Goal: Information Seeking & Learning: Learn about a topic

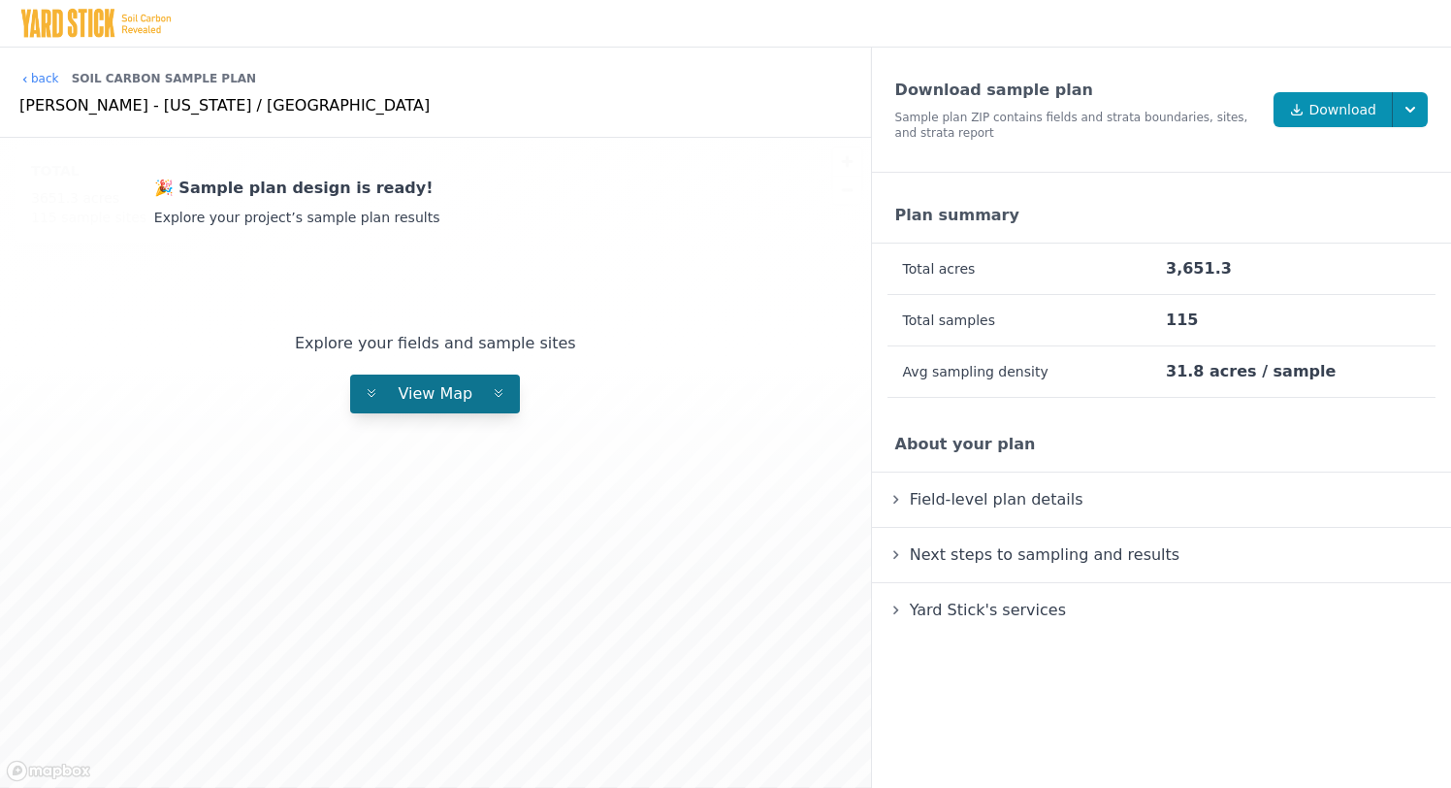
click at [384, 385] on button "View Map" at bounding box center [435, 393] width 170 height 39
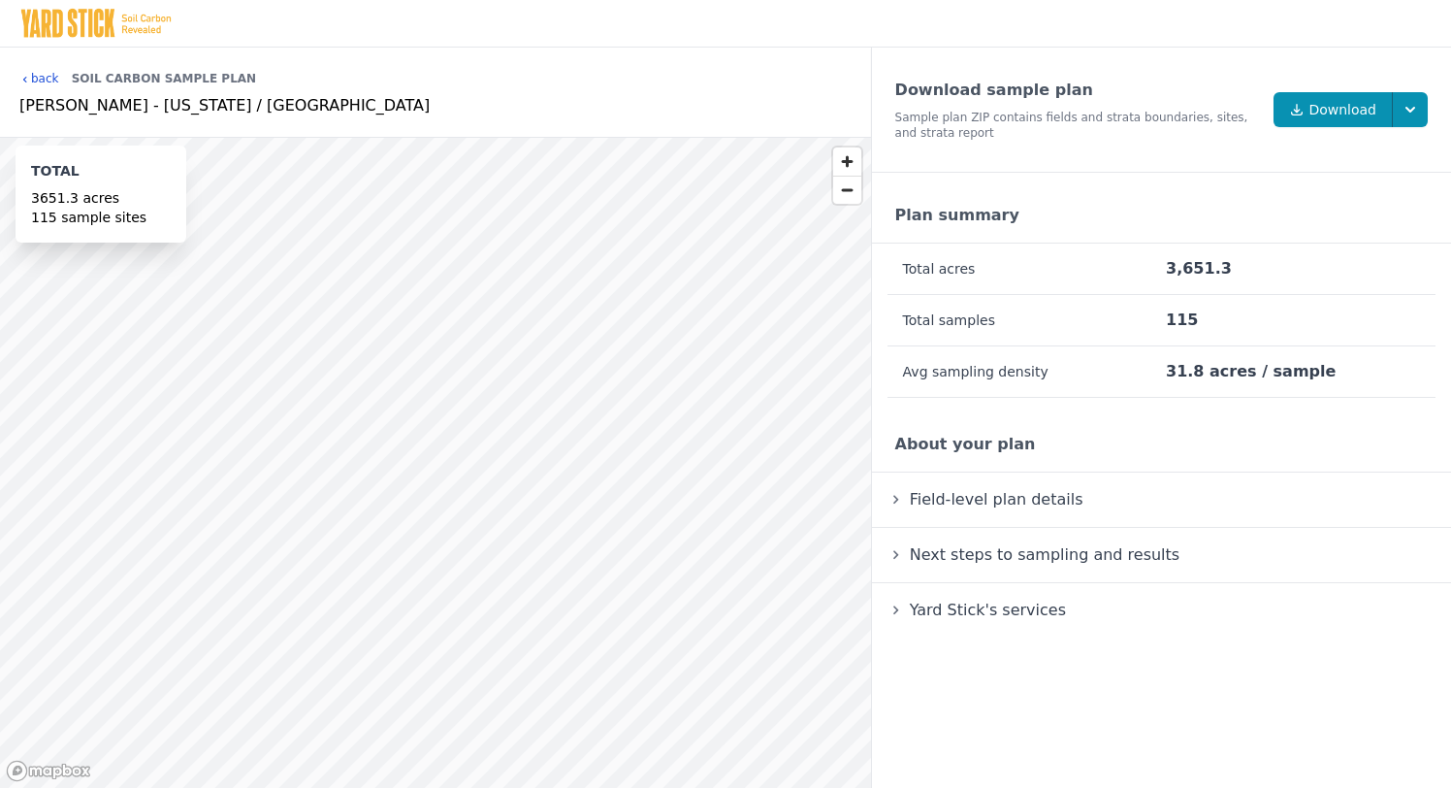
click at [27, 80] on icon at bounding box center [25, 80] width 12 height 12
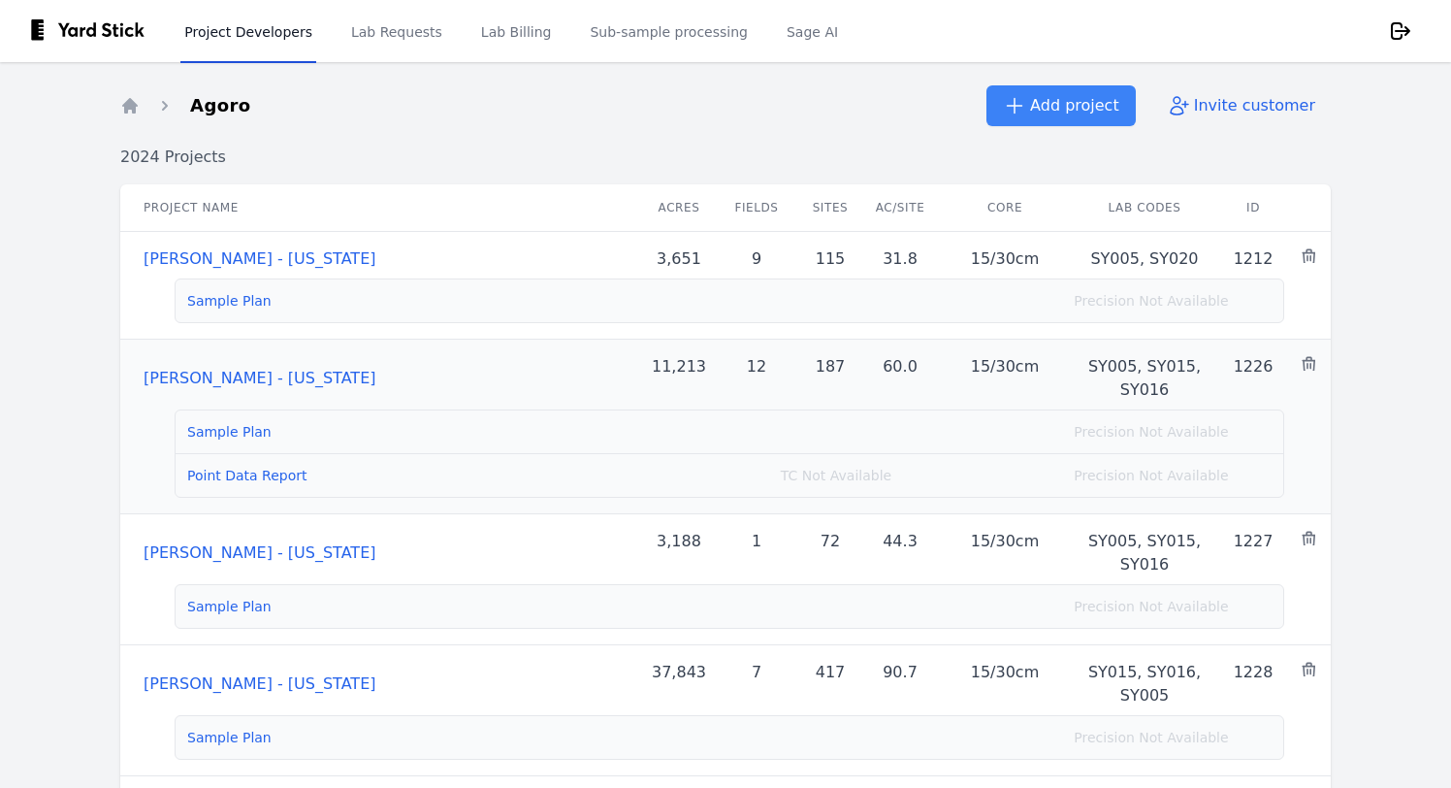
click at [223, 425] on link "Sample Plan" at bounding box center [229, 432] width 84 height 16
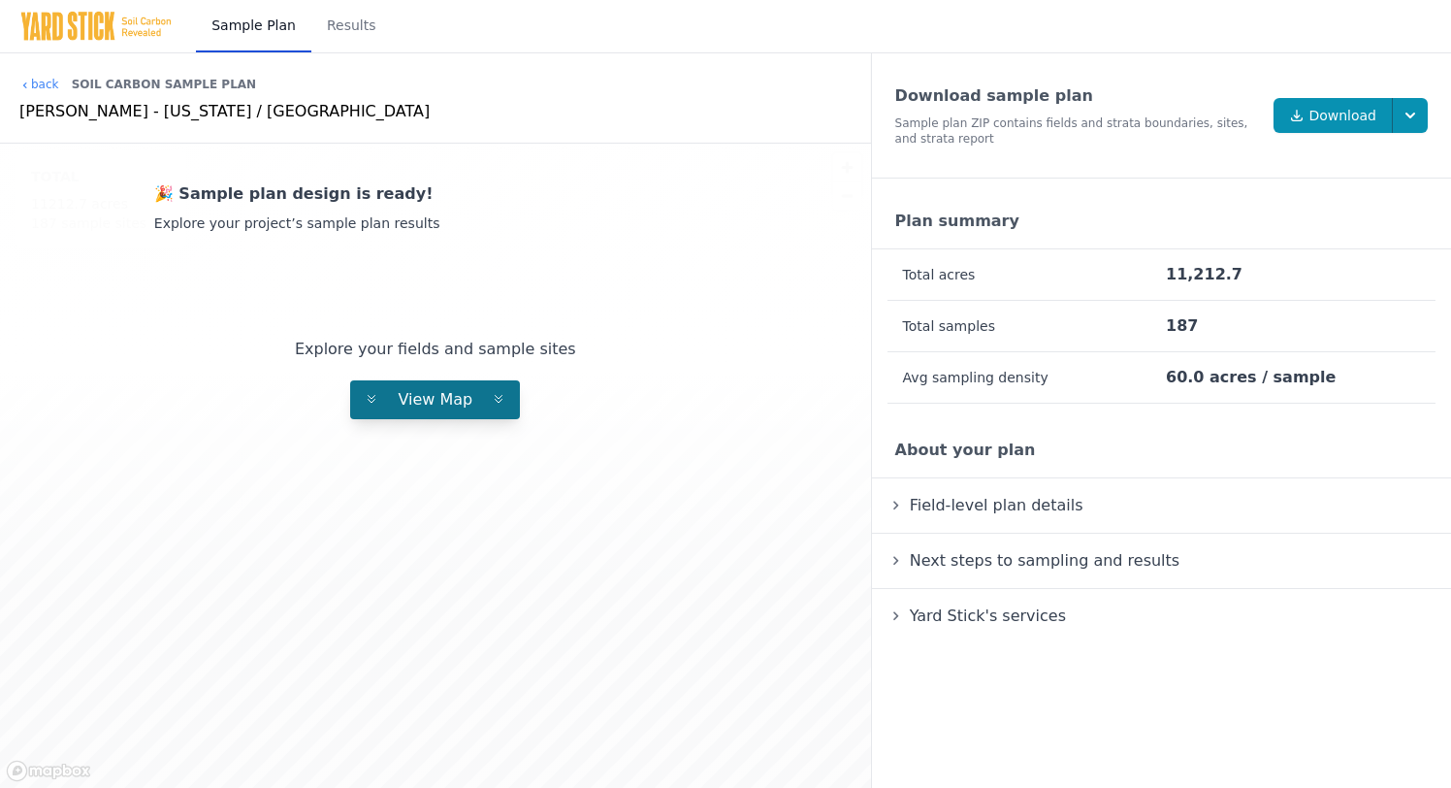
click at [428, 395] on span "View Map" at bounding box center [435, 399] width 106 height 18
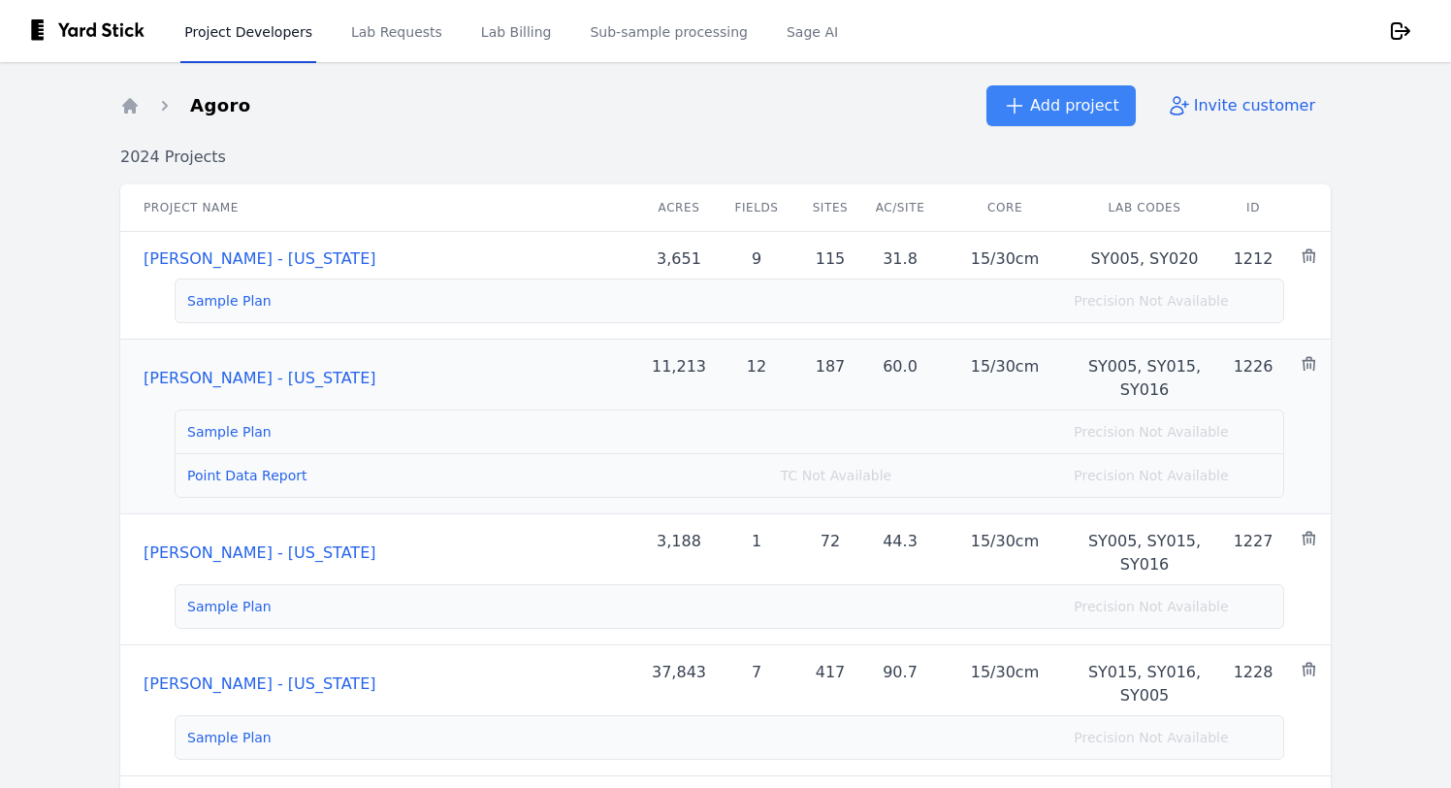
click at [227, 477] on link "Point Data Report" at bounding box center [247, 476] width 120 height 16
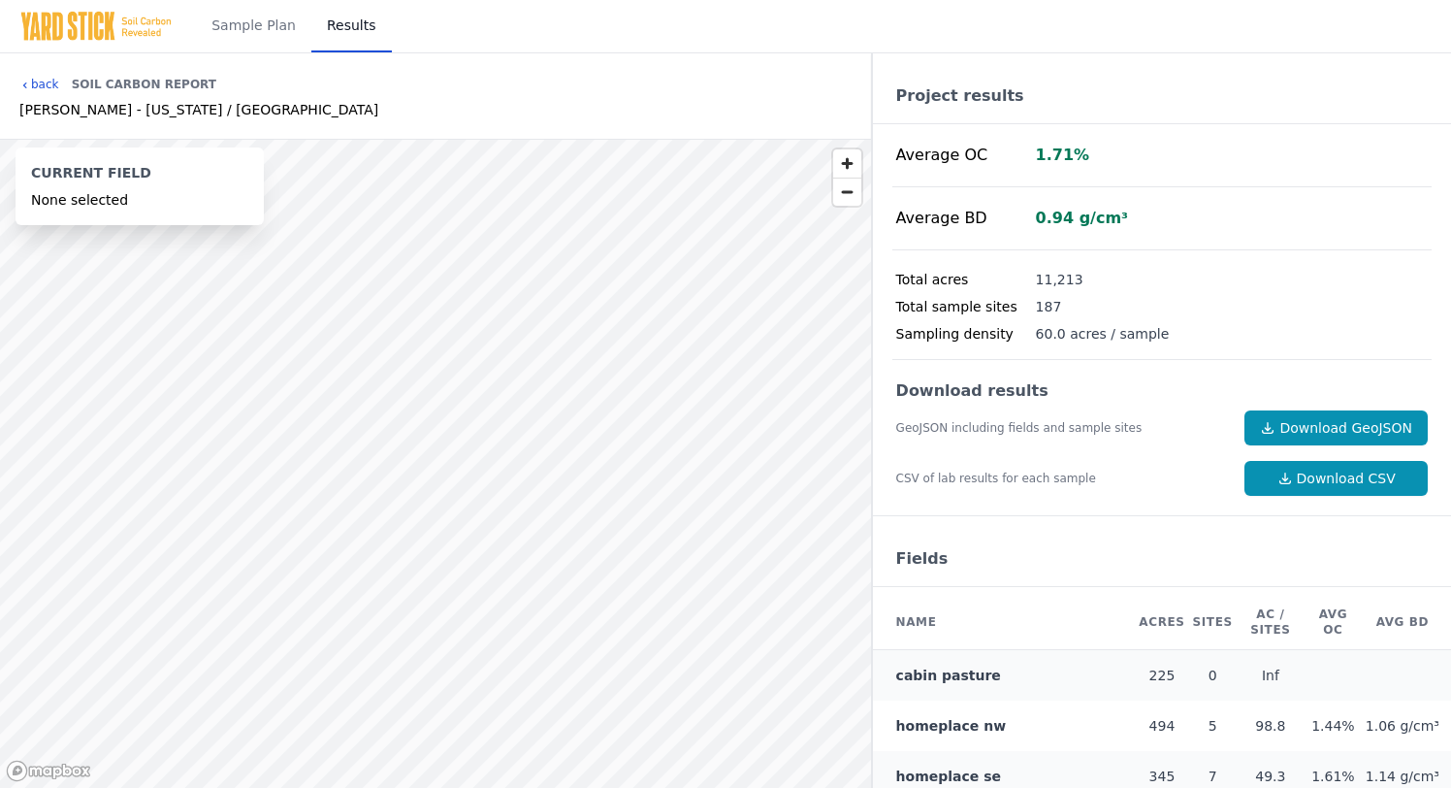
click at [40, 81] on link "back" at bounding box center [39, 85] width 40 height 16
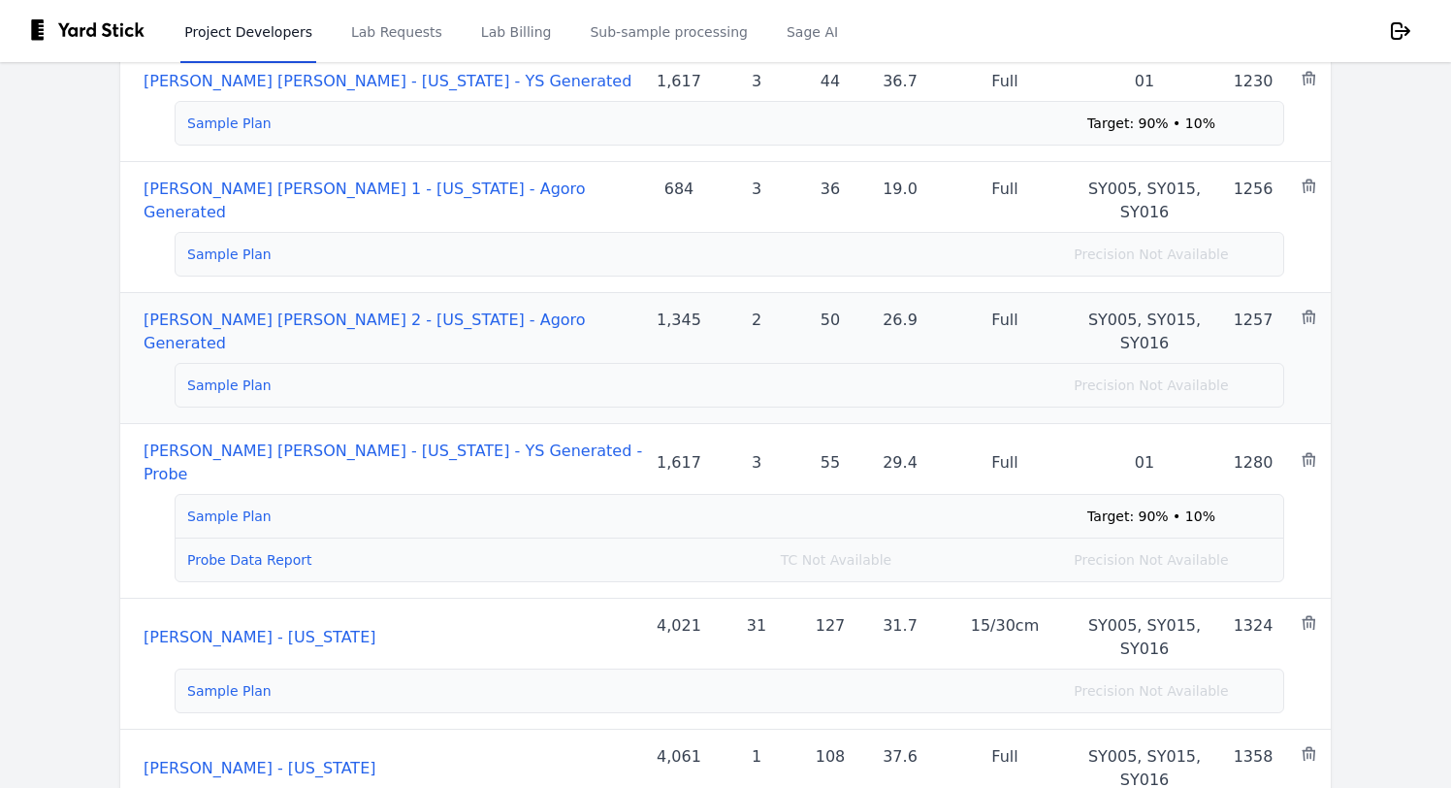
scroll to position [882, 0]
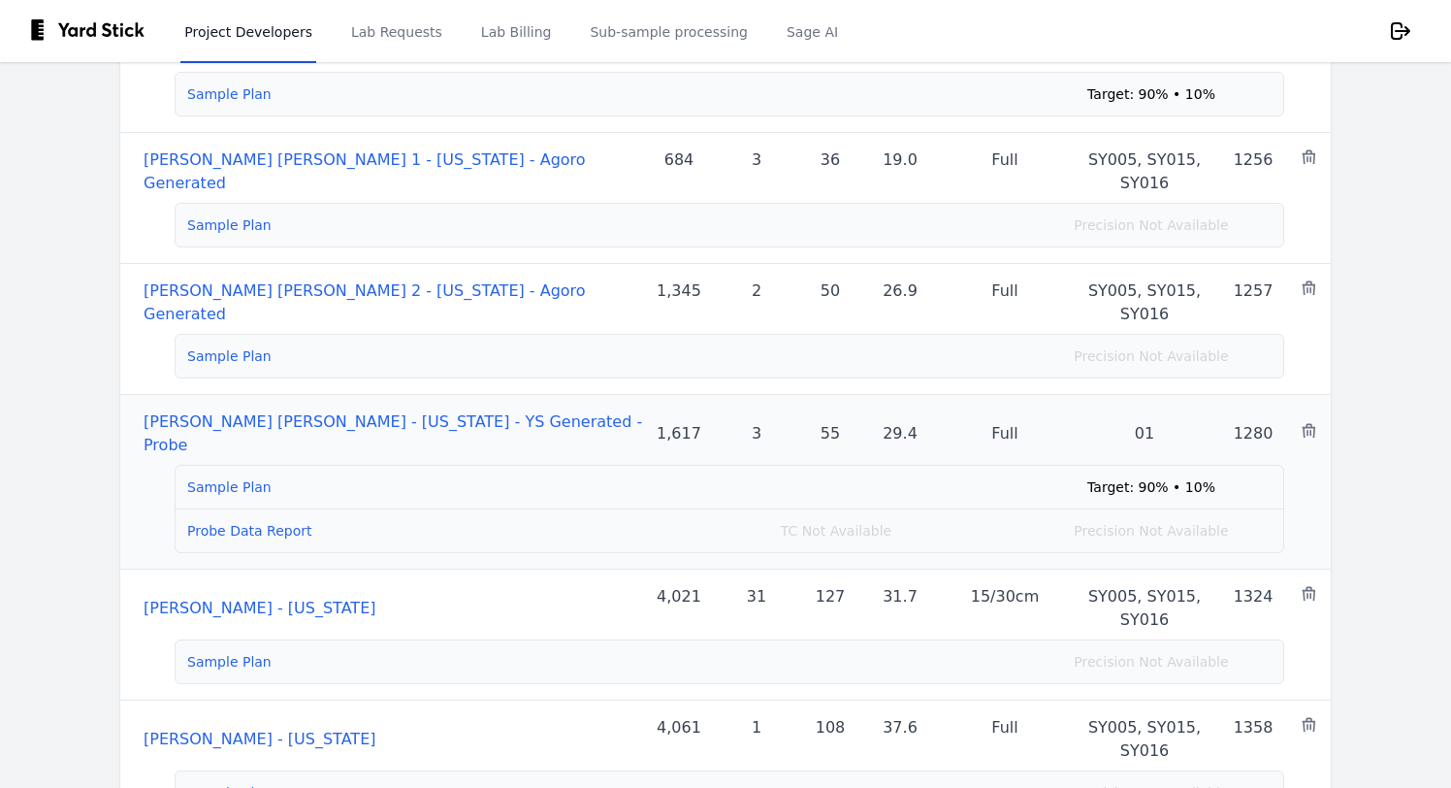
click at [263, 523] on link "Probe Data Report" at bounding box center [249, 531] width 124 height 16
